Goal: Find specific fact: Find specific fact

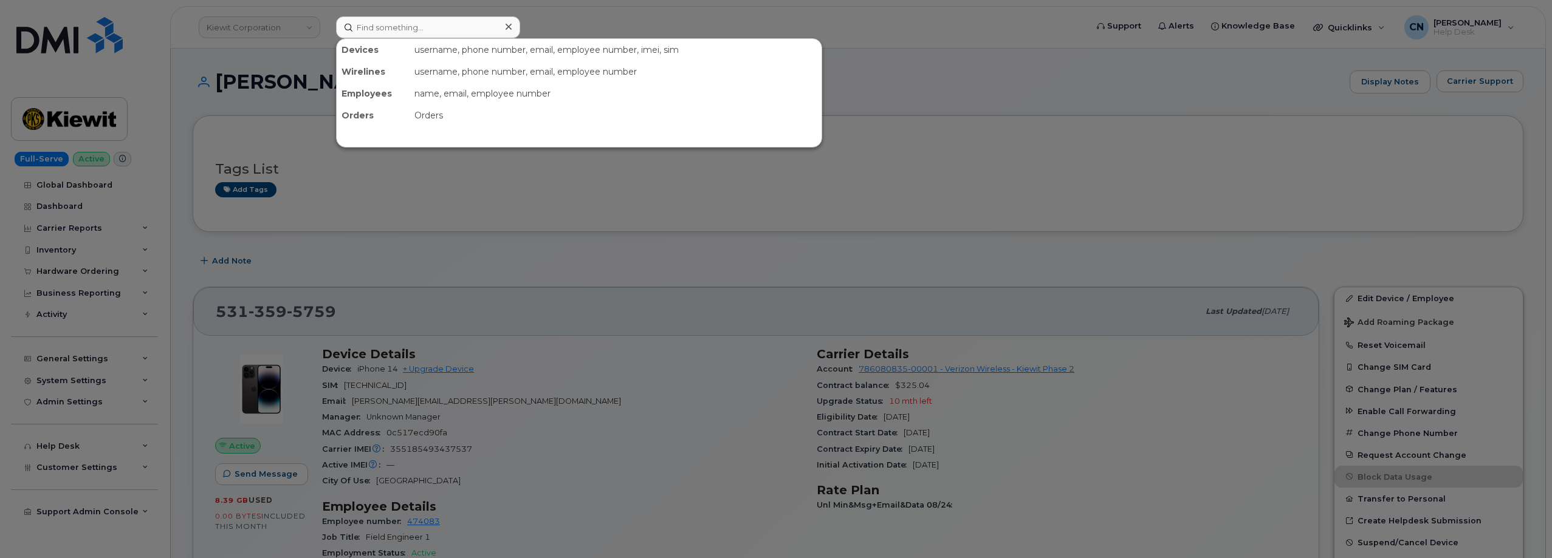
click at [376, 16] on input at bounding box center [428, 27] width 184 height 22
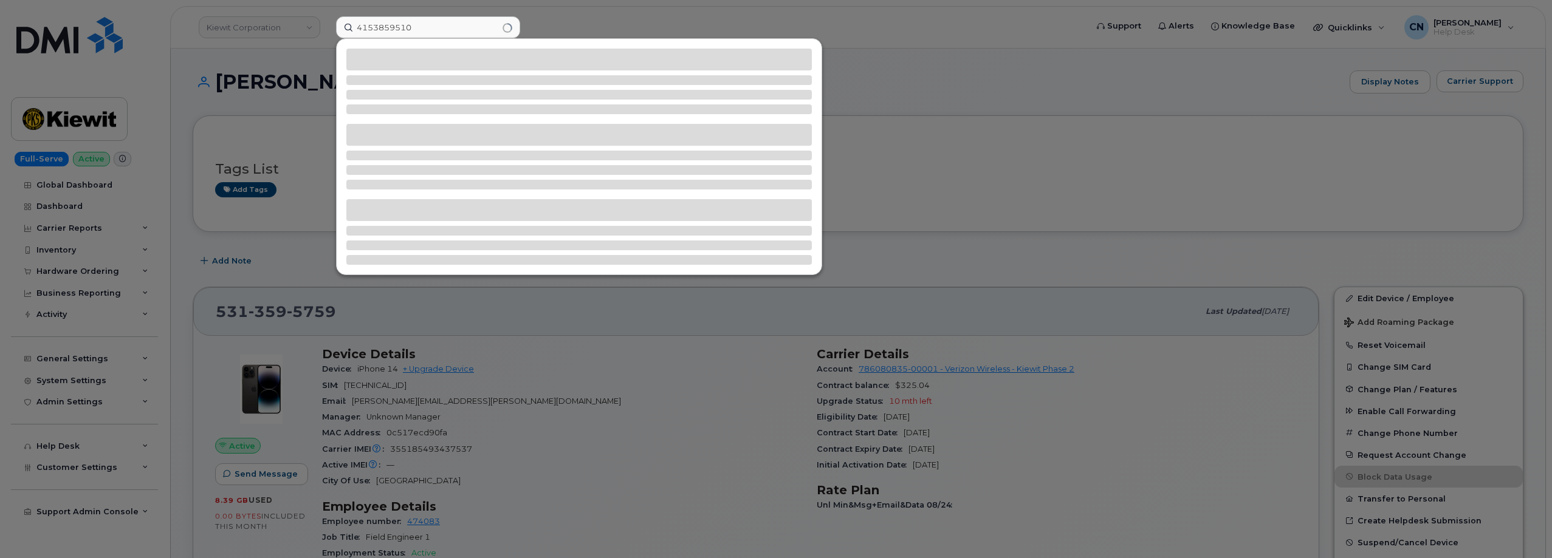
type input "4153859510"
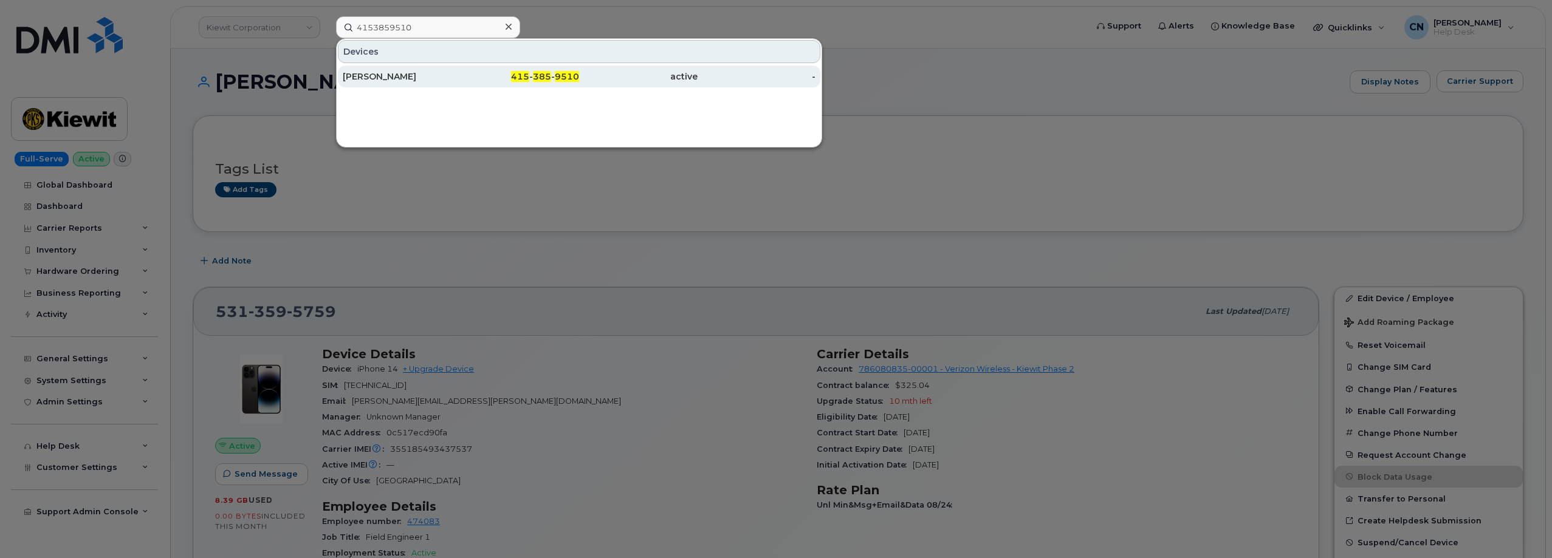
click at [393, 85] on div "[PERSON_NAME]" at bounding box center [402, 77] width 118 height 22
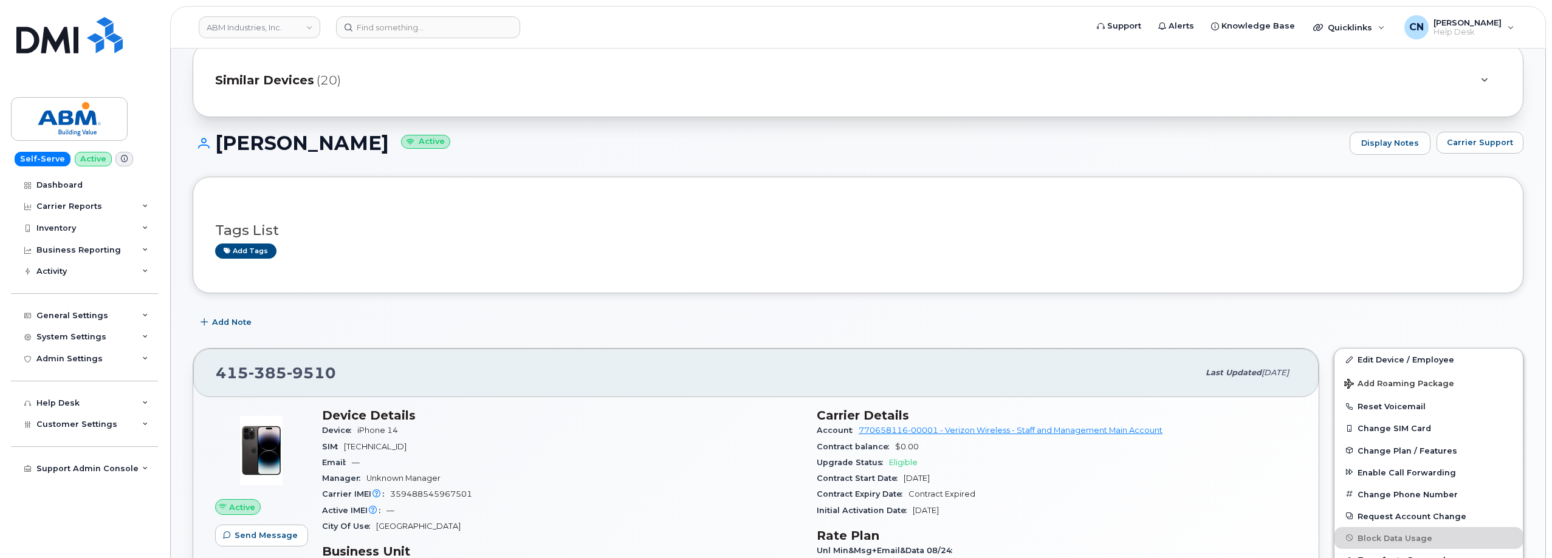
scroll to position [61, 0]
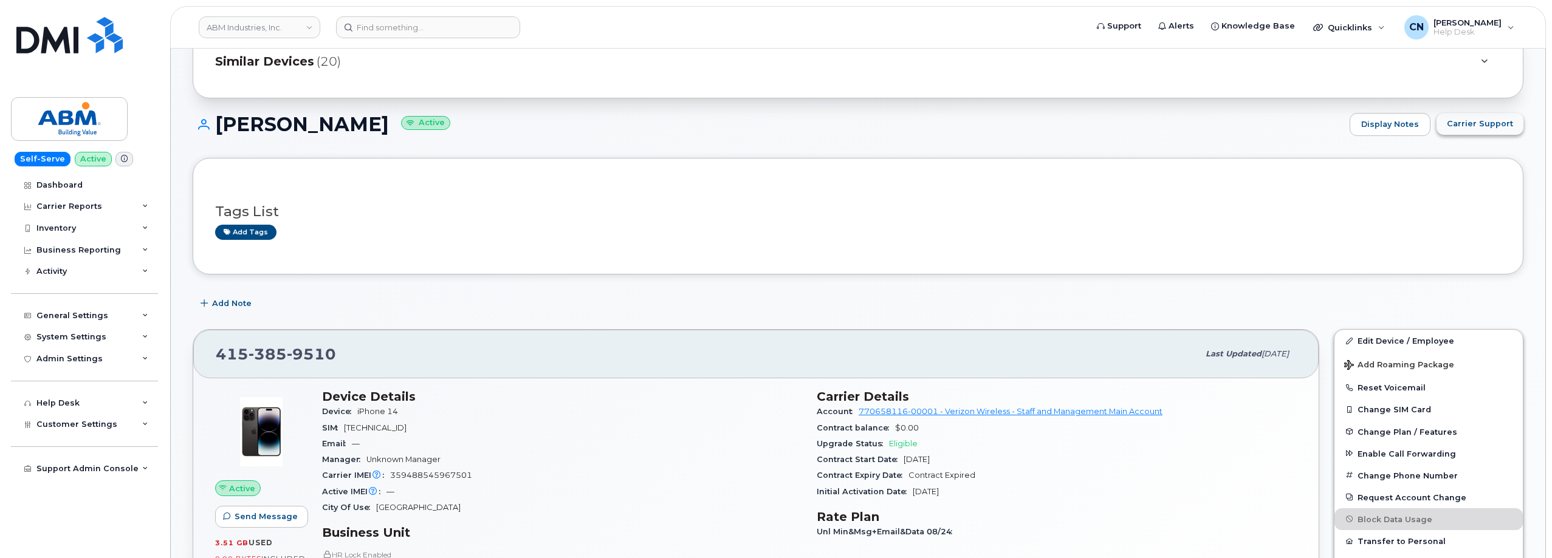
click at [1475, 118] on button "Carrier Support" at bounding box center [1480, 124] width 87 height 22
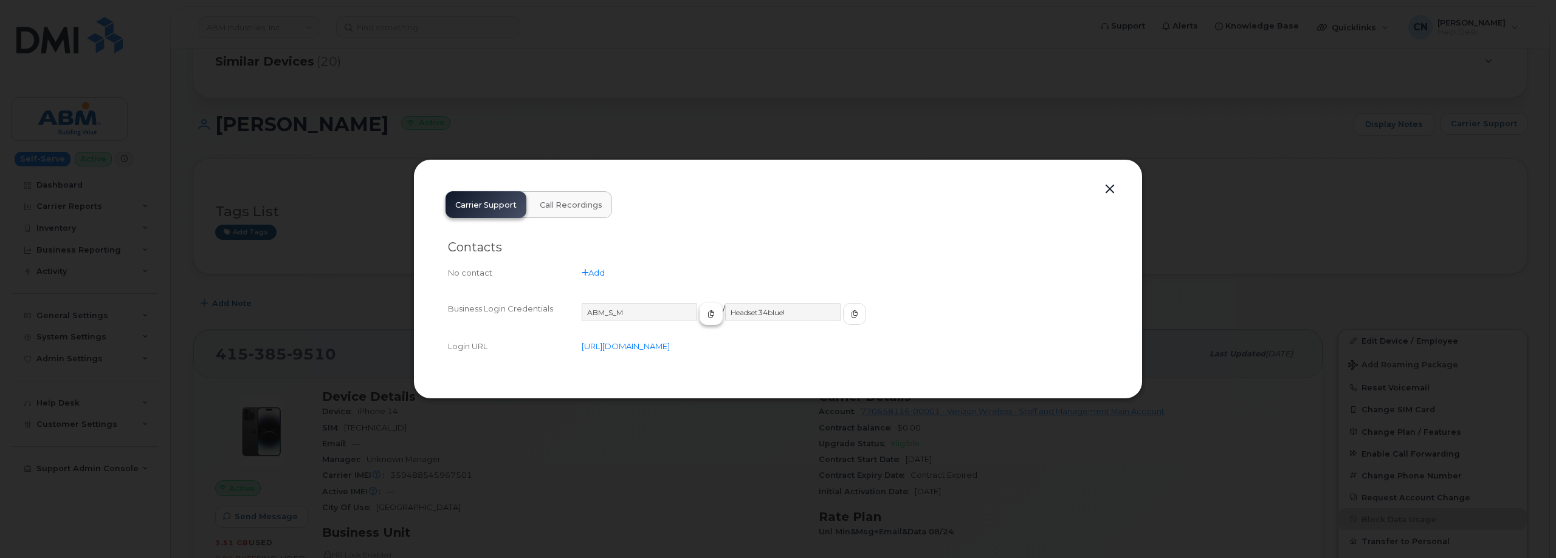
click at [706, 312] on span "button" at bounding box center [711, 314] width 11 height 11
click at [843, 307] on button "button" at bounding box center [854, 314] width 23 height 22
click at [343, 286] on div at bounding box center [778, 279] width 1556 height 558
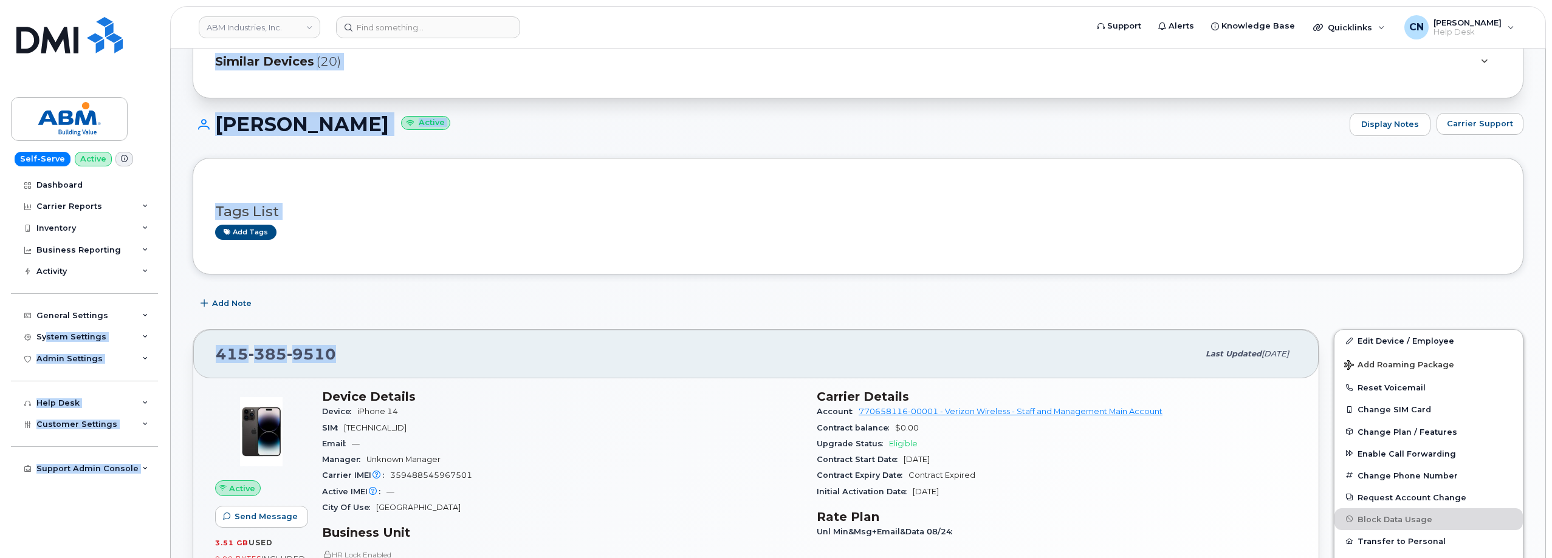
drag, startPoint x: 392, startPoint y: 357, endPoint x: 180, endPoint y: 244, distance: 240.0
copy div "stem Settings Accounting Codes Contacts Plans and Features Reporting Carrier Co…"
click at [374, 369] on div "415 385 9510 Last updated Sep 04, 2025" at bounding box center [755, 354] width 1125 height 49
click at [368, 368] on div "415 385 9510 Last updated Sep 04, 2025" at bounding box center [755, 354] width 1125 height 49
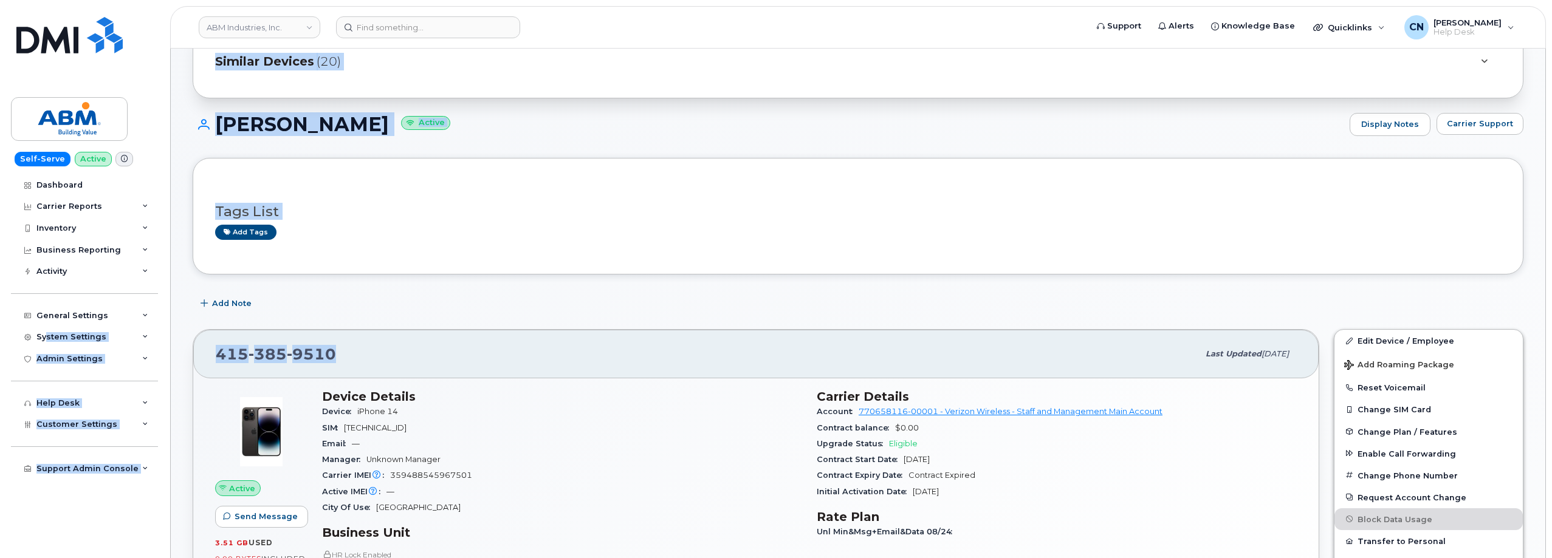
click at [366, 357] on div "415 385 9510" at bounding box center [707, 355] width 983 height 26
drag, startPoint x: 348, startPoint y: 356, endPoint x: 92, endPoint y: 365, distance: 256.6
copy div "gs Integrations MDM/UEM Config Help Desk Roaming Data Block Dashboard Hardware …"
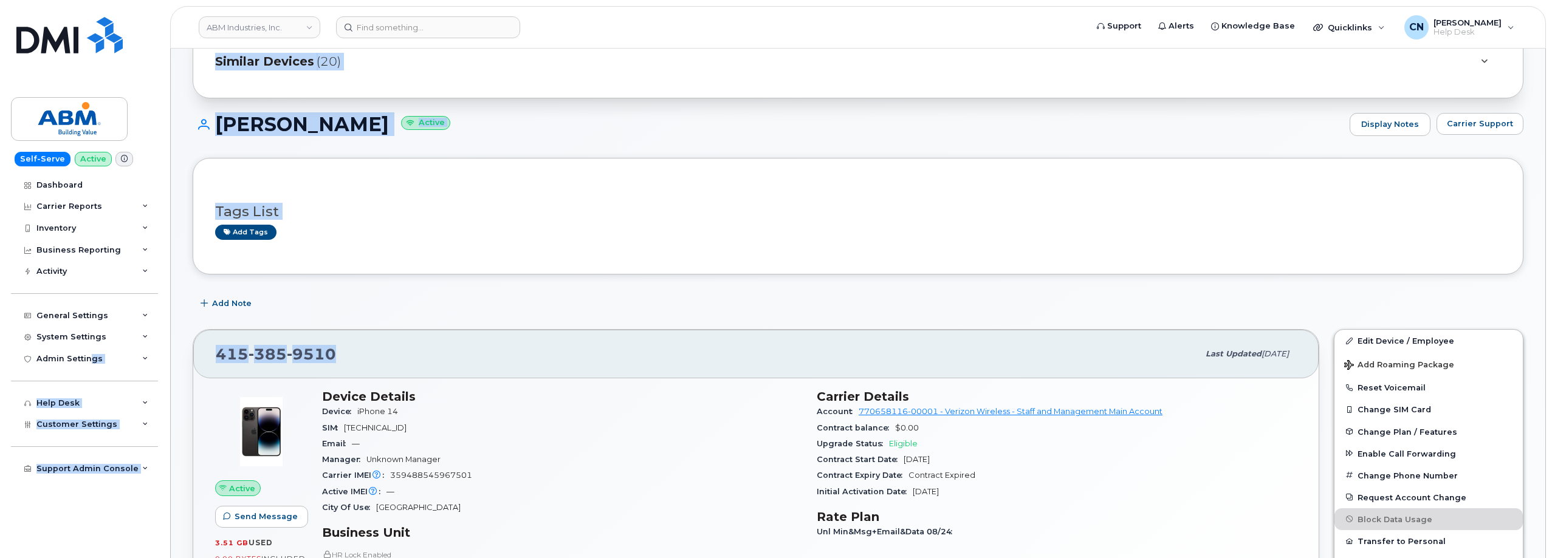
click at [334, 372] on div "415 385 9510 Last updated Sep 04, 2025" at bounding box center [755, 354] width 1125 height 49
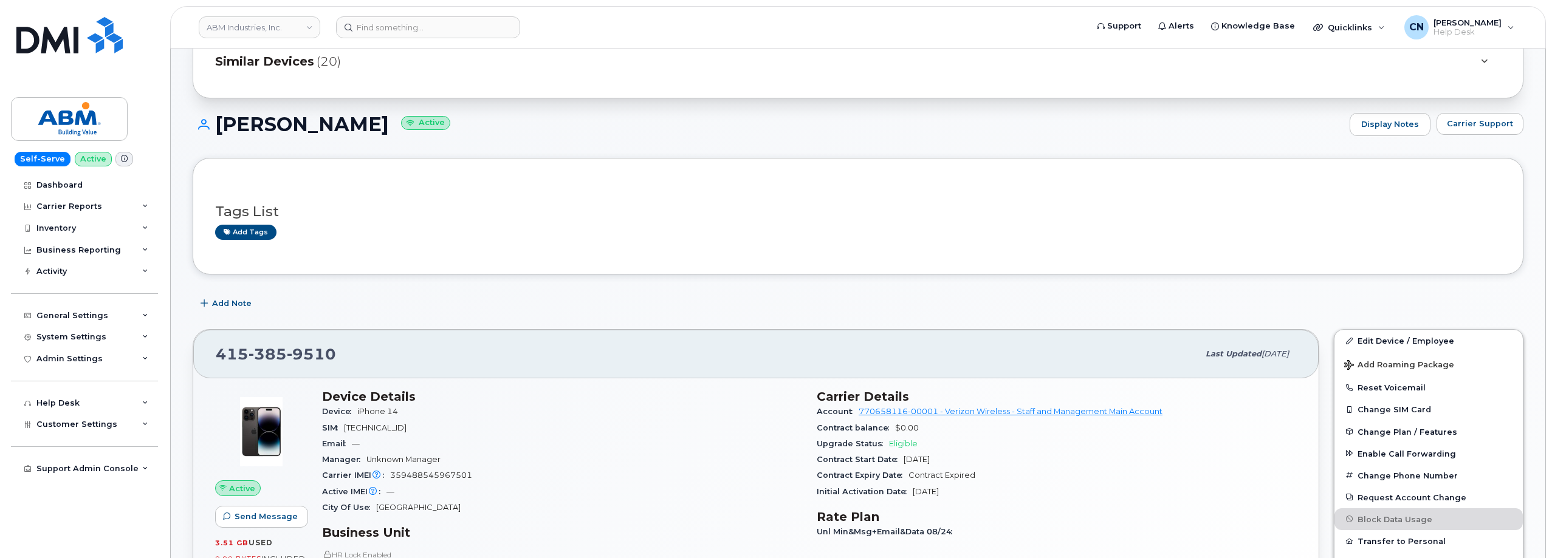
click at [350, 363] on div "415 385 9510" at bounding box center [707, 355] width 983 height 26
drag, startPoint x: 352, startPoint y: 358, endPoint x: 215, endPoint y: 357, distance: 136.7
click at [215, 357] on div "415 385 9510 Last updated Sep 04, 2025" at bounding box center [755, 354] width 1125 height 49
copy span "415 385 9510"
click at [365, 29] on input at bounding box center [428, 27] width 184 height 22
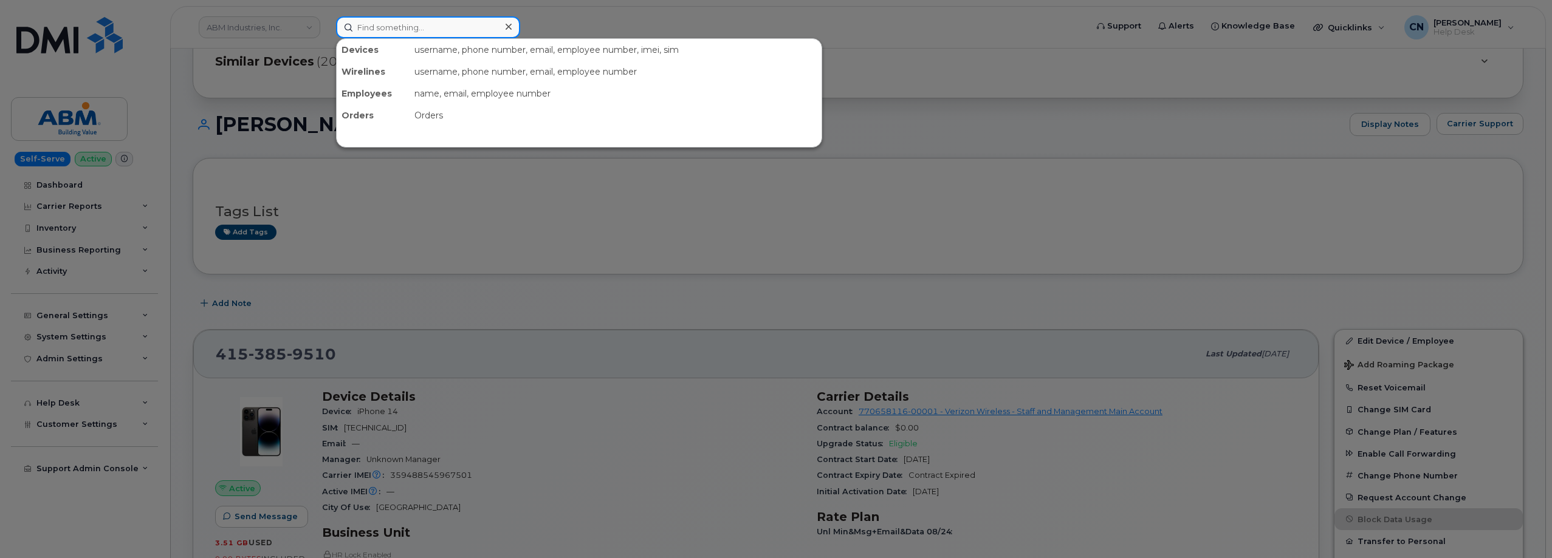
paste input "Travel Request"
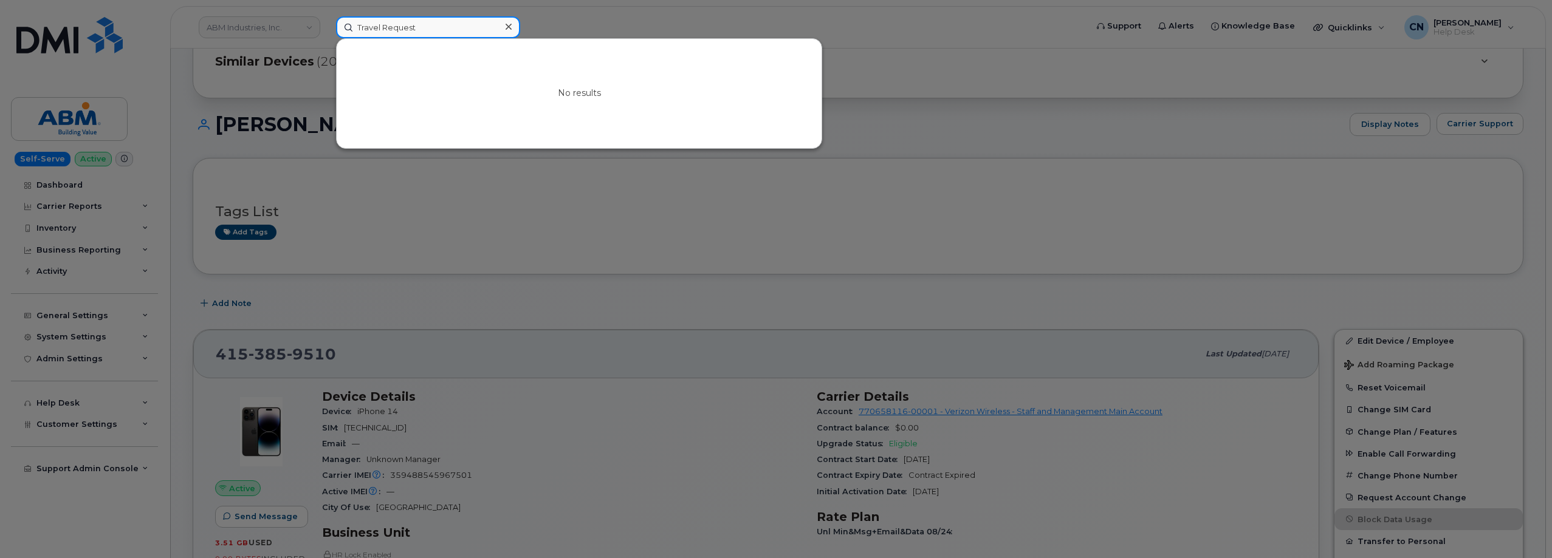
drag, startPoint x: 417, startPoint y: 25, endPoint x: 191, endPoint y: 30, distance: 226.1
click at [326, 30] on div "Travel Request No results" at bounding box center [707, 27] width 762 height 22
paste input "7074843948"
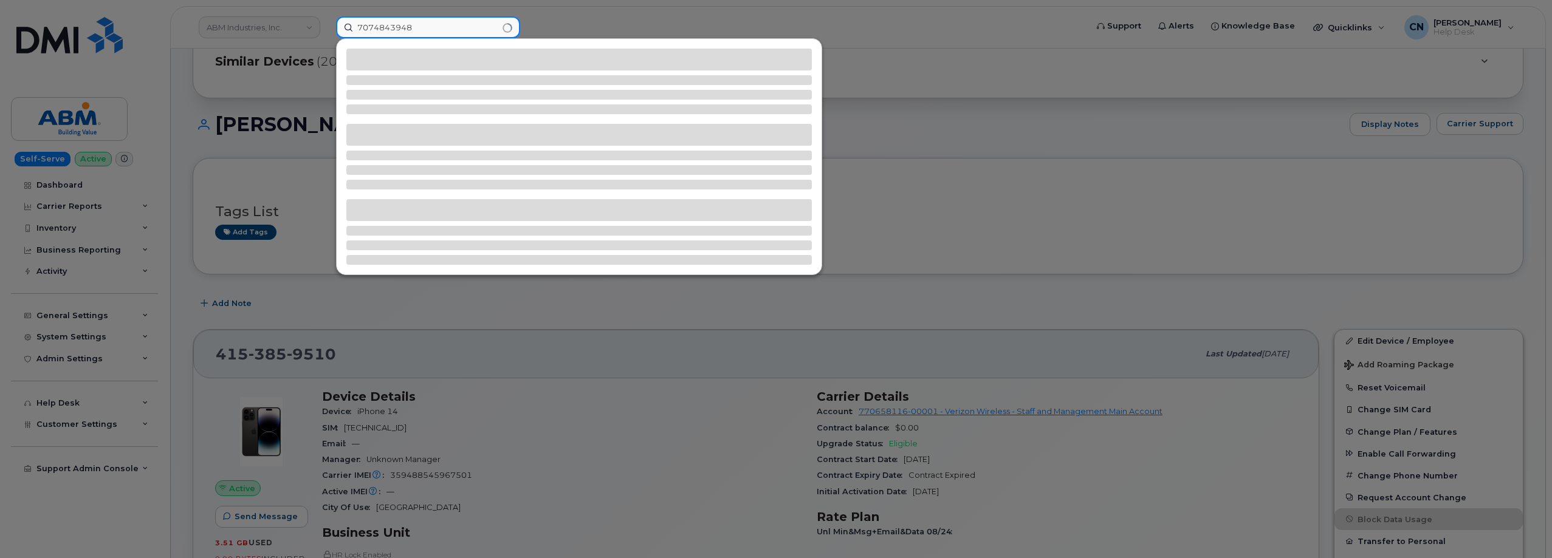
type input "7074843948"
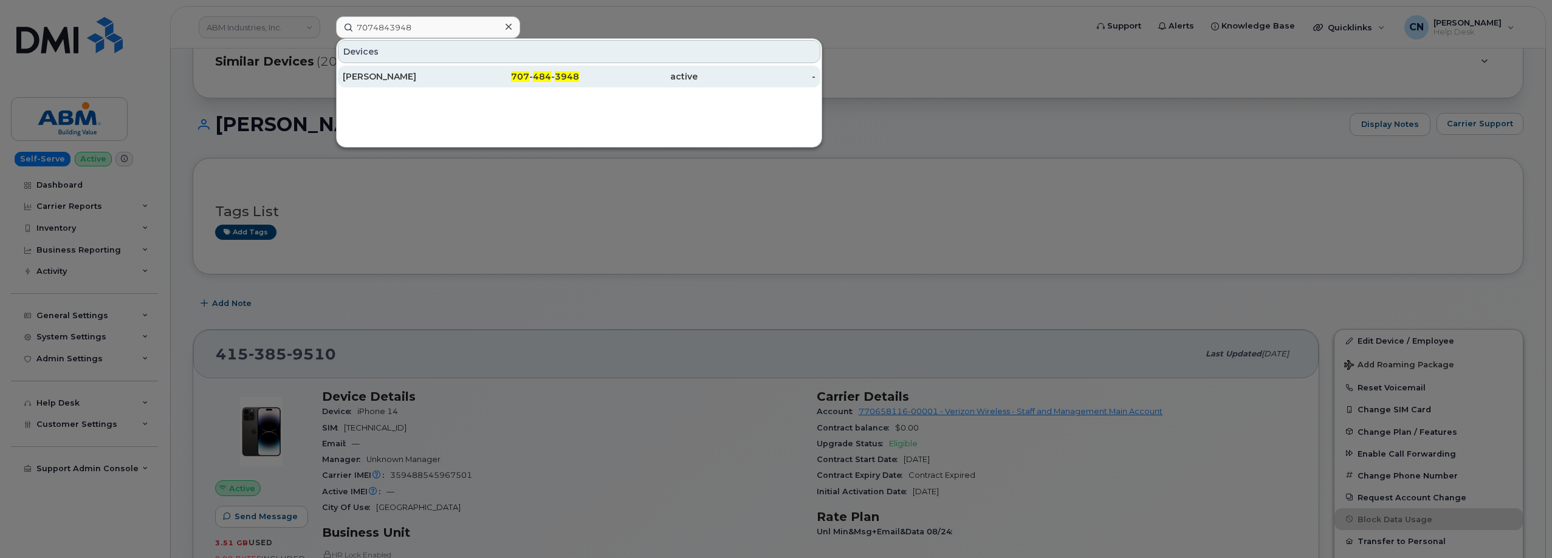
click at [414, 83] on div "ANDREW BROWNELL" at bounding box center [402, 77] width 118 height 22
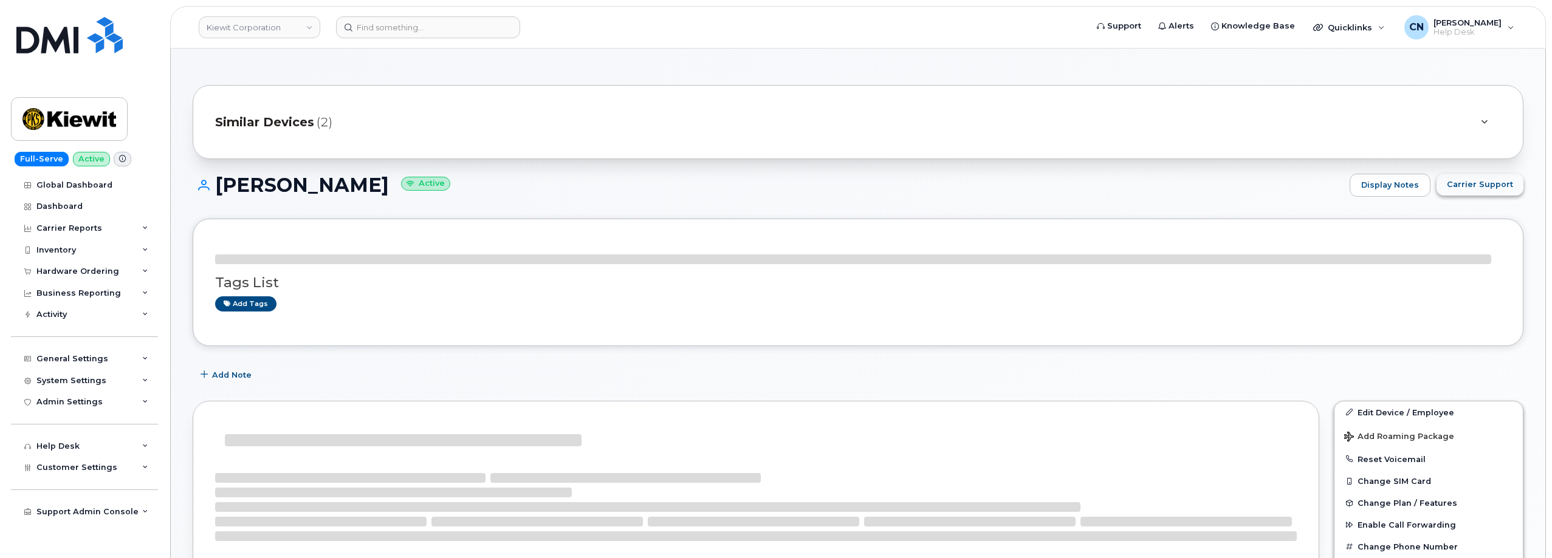
click at [1461, 182] on span "Carrier Support" at bounding box center [1480, 185] width 66 height 12
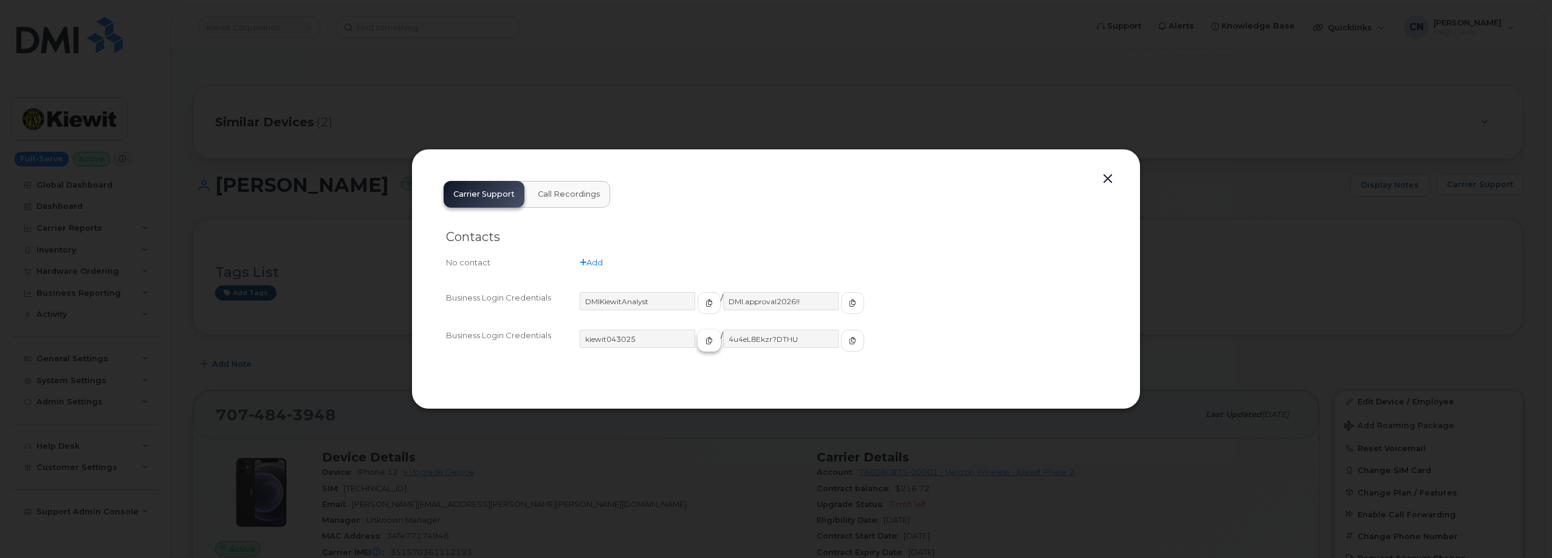
click at [704, 346] on span "button" at bounding box center [709, 340] width 11 height 11
click at [841, 347] on button "button" at bounding box center [852, 341] width 23 height 22
click at [259, 258] on div at bounding box center [776, 279] width 1552 height 558
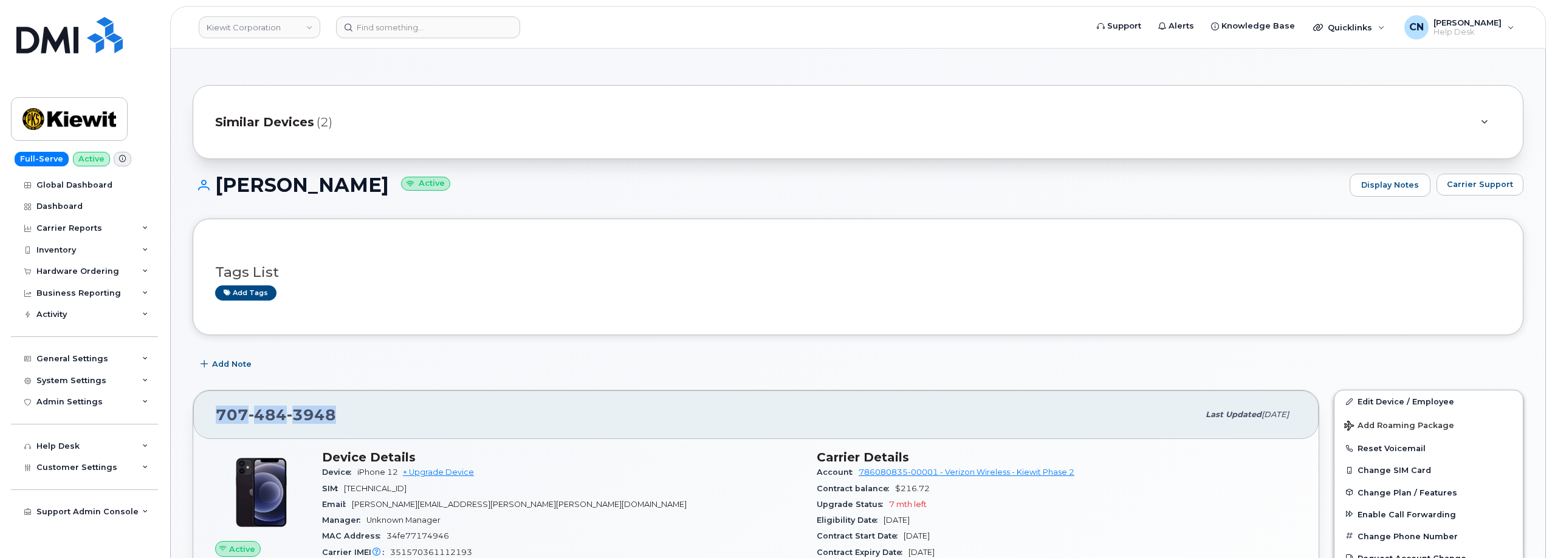
drag, startPoint x: 285, startPoint y: 407, endPoint x: 205, endPoint y: 337, distance: 106.4
click at [207, 404] on div "707 484 3948 Last updated Sep 06, 2025" at bounding box center [755, 415] width 1125 height 49
copy span "707 484 3948"
